Goal: Find specific page/section: Locate item on page

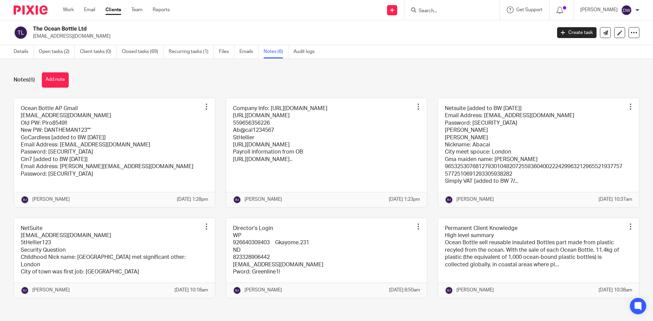
click at [455, 14] on form at bounding box center [454, 10] width 72 height 9
click at [452, 12] on input "Search" at bounding box center [448, 11] width 61 height 6
type input "laylo"
click at [461, 23] on link at bounding box center [483, 29] width 132 height 16
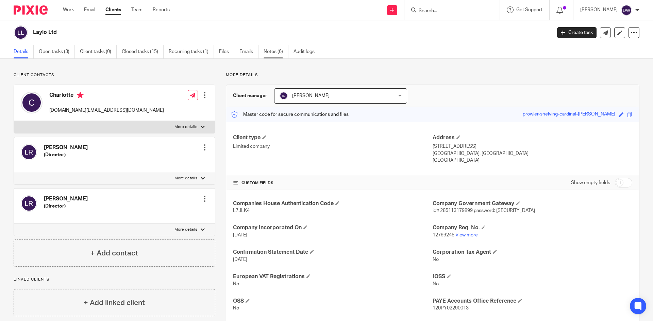
click at [277, 55] on link "Notes (6)" at bounding box center [276, 51] width 25 height 13
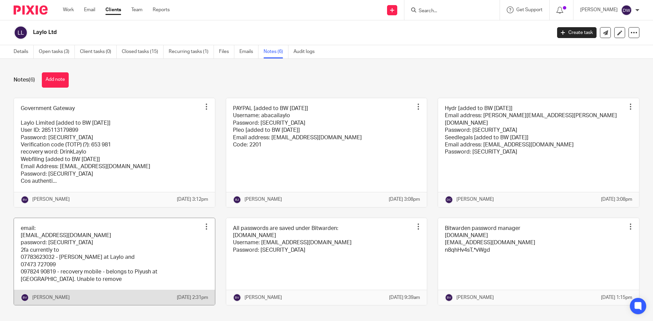
click at [117, 251] on link at bounding box center [114, 261] width 201 height 87
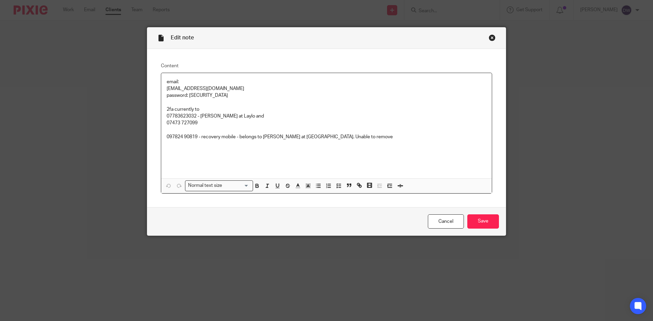
drag, startPoint x: 188, startPoint y: 95, endPoint x: 253, endPoint y: 94, distance: 65.6
click at [253, 94] on p "password: $r5stlNedOnOcuY+p&as" at bounding box center [327, 95] width 320 height 7
copy p "$r5stlNedOnOcuY+p&as"
